Goal: Find specific page/section: Find specific page/section

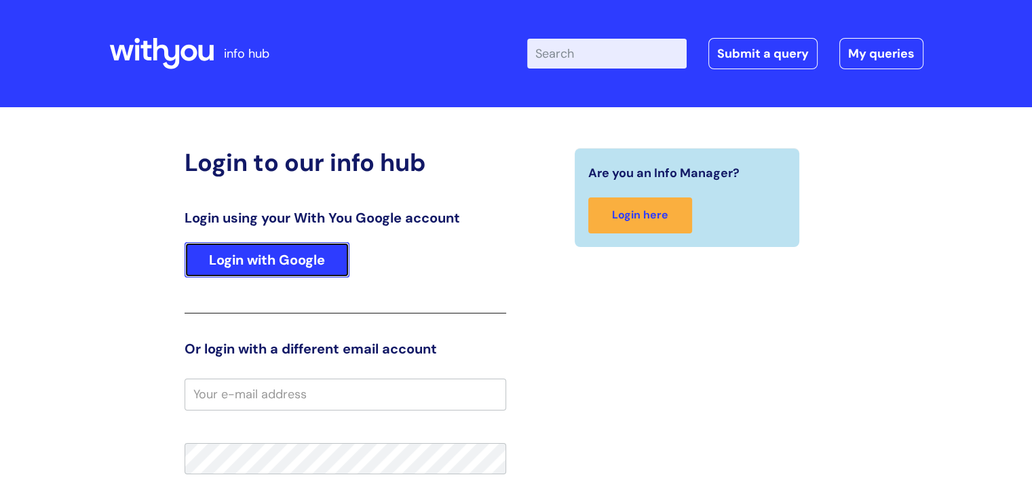
click at [297, 267] on link "Login with Google" at bounding box center [266, 259] width 165 height 35
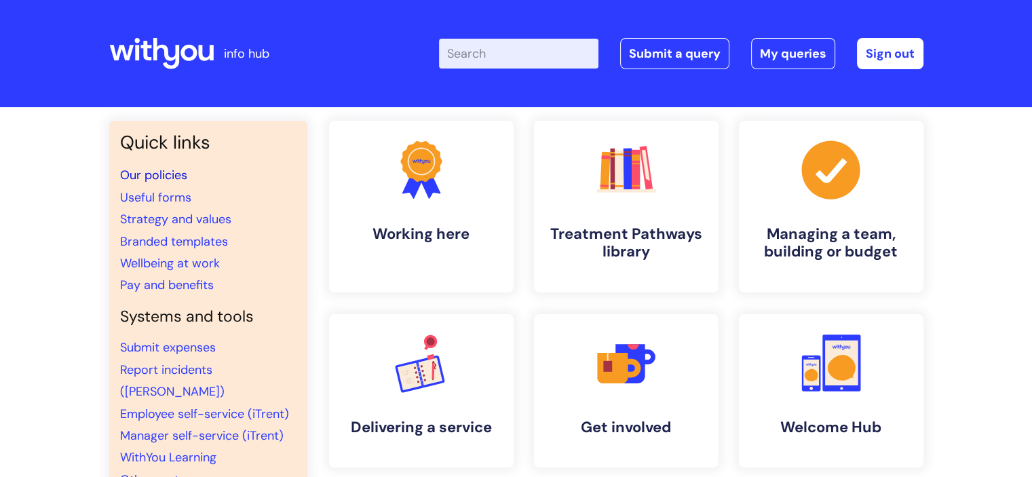
click at [168, 171] on link "Our policies" at bounding box center [153, 175] width 67 height 16
click at [170, 174] on link "Our policies" at bounding box center [153, 175] width 67 height 16
